Goal: Browse casually

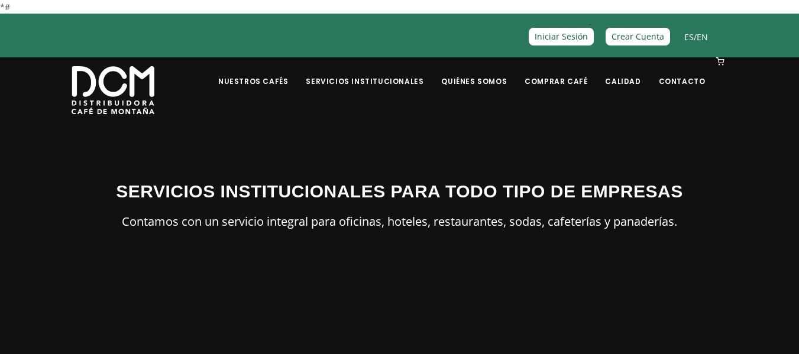
drag, startPoint x: 807, startPoint y: 42, endPoint x: 338, endPoint y: -35, distance: 475.7
